Goal: Information Seeking & Learning: Learn about a topic

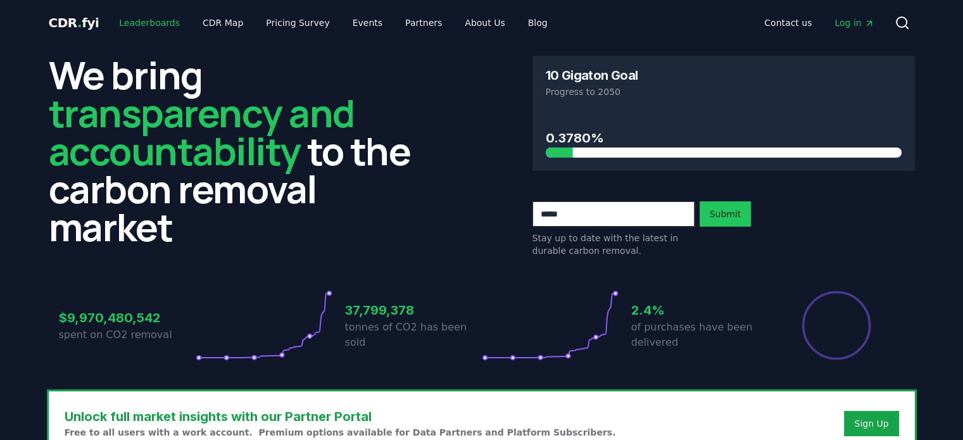
click at [142, 18] on link "Leaderboards" at bounding box center [149, 22] width 81 height 23
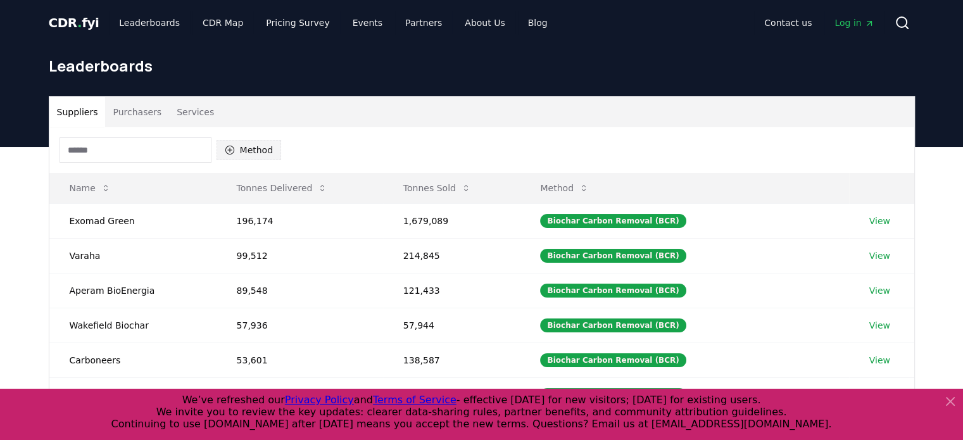
click at [235, 157] on button "Method" at bounding box center [249, 150] width 65 height 20
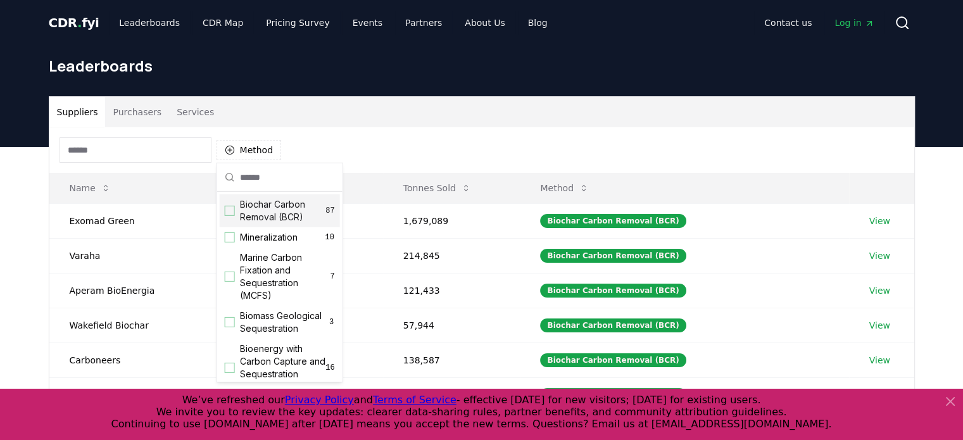
click at [229, 221] on div "Biochar Carbon Removal (BCR) 87" at bounding box center [280, 210] width 120 height 33
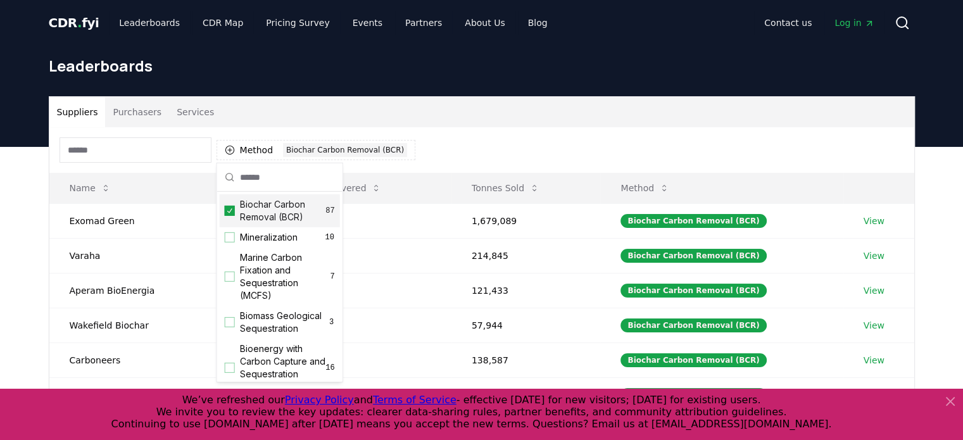
click at [352, 91] on div "Leaderboards" at bounding box center [482, 71] width 887 height 51
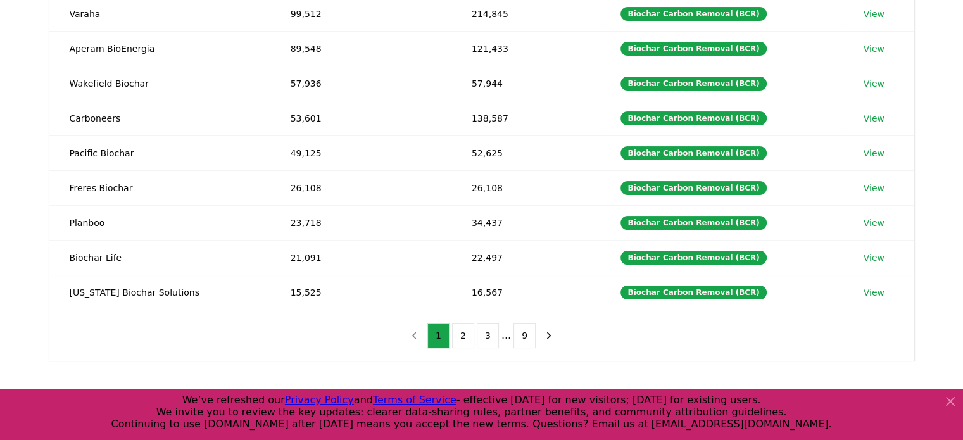
scroll to position [243, 0]
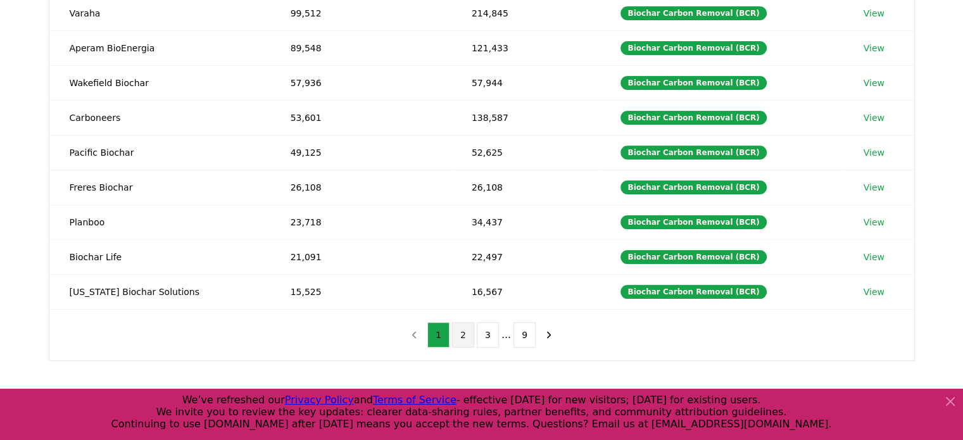
click at [464, 336] on button "2" at bounding box center [463, 334] width 22 height 25
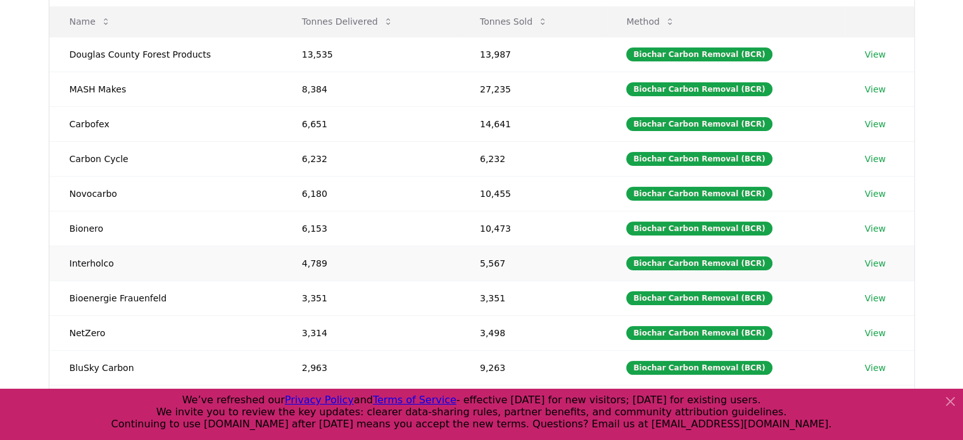
scroll to position [77, 0]
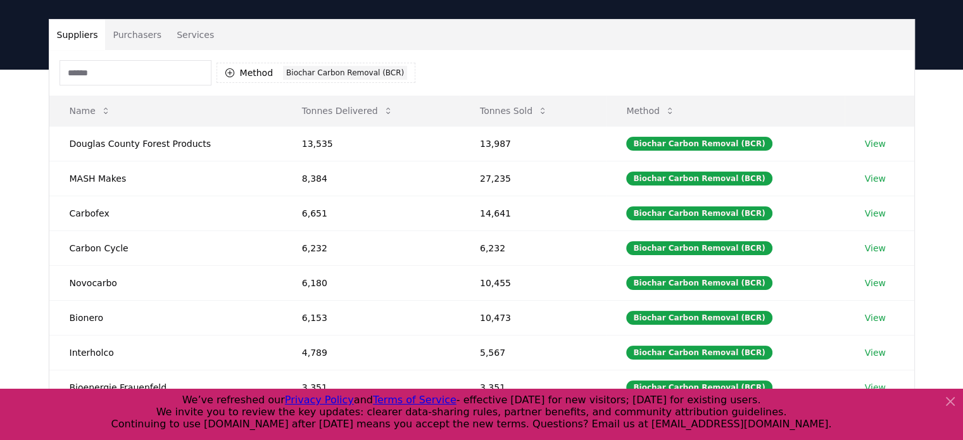
drag, startPoint x: 20, startPoint y: 179, endPoint x: 5, endPoint y: 174, distance: 15.2
click at [5, 174] on div "Suppliers Purchasers Services Method 1 Biochar Carbon Removal (BCR) Name Tonnes…" at bounding box center [481, 323] width 963 height 507
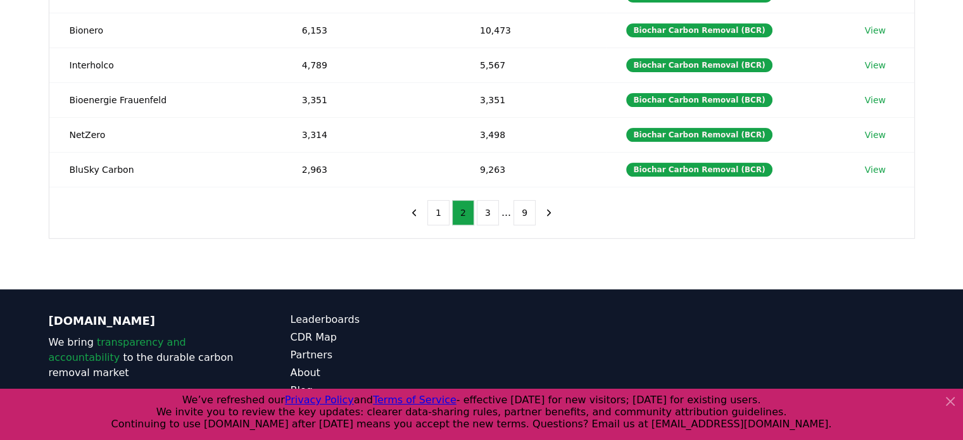
scroll to position [365, 0]
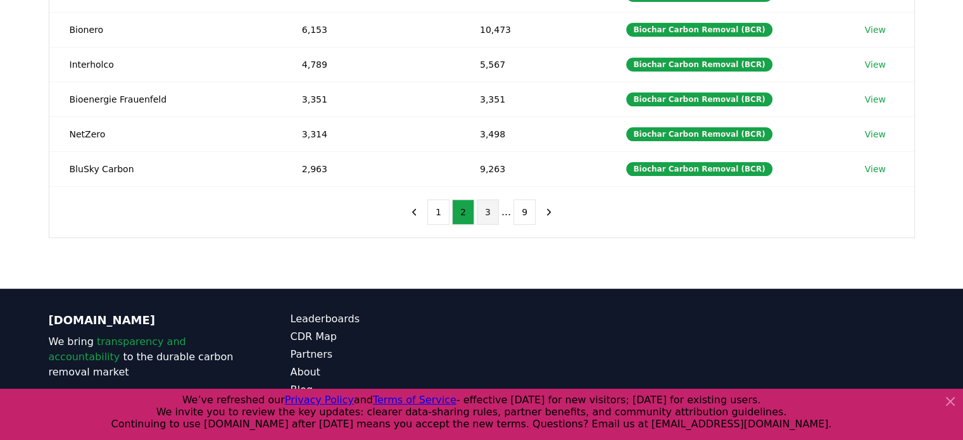
click at [493, 213] on button "3" at bounding box center [488, 211] width 22 height 25
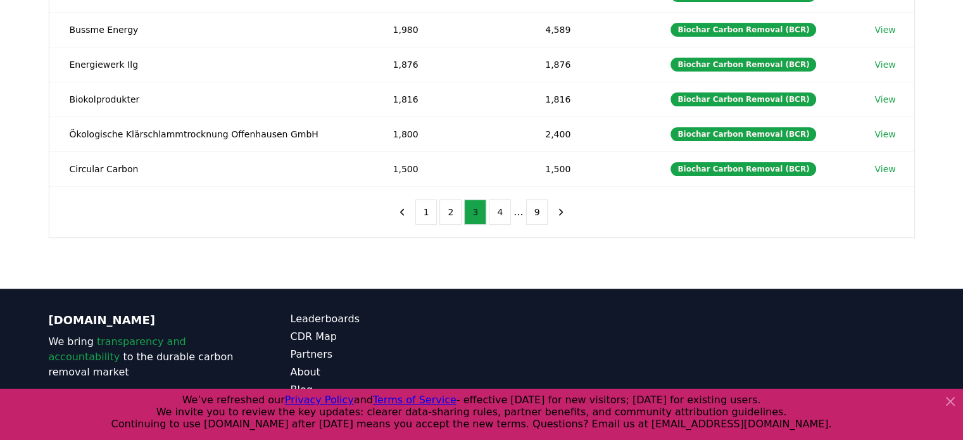
click at [493, 213] on button "4" at bounding box center [500, 211] width 22 height 25
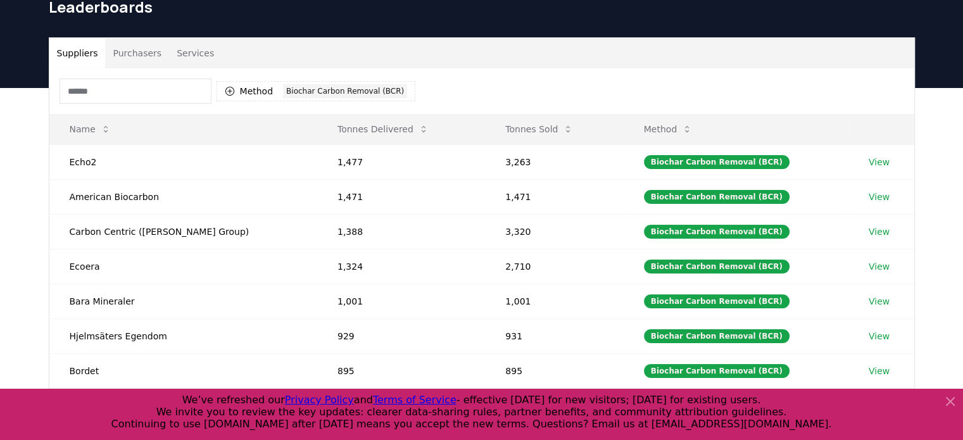
scroll to position [0, 0]
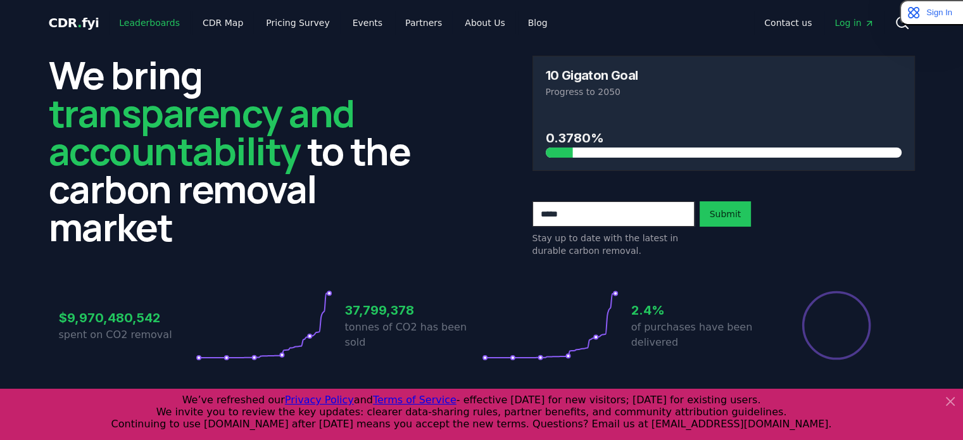
click at [149, 18] on link "Leaderboards" at bounding box center [149, 22] width 81 height 23
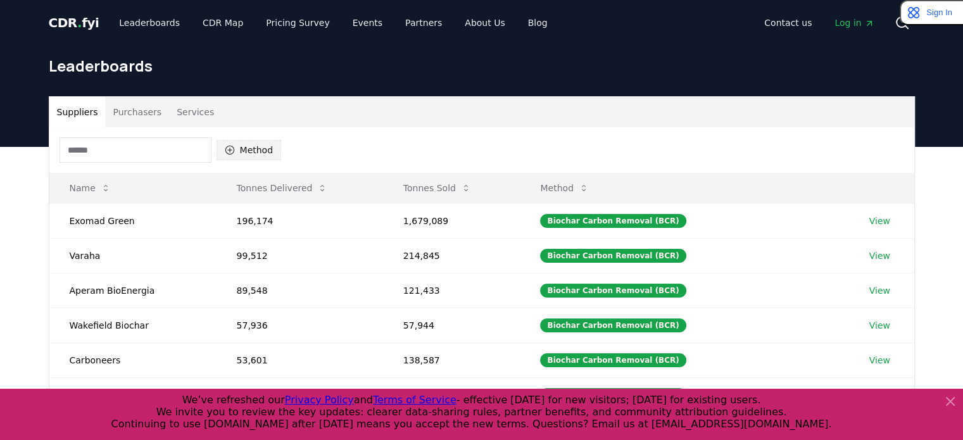
click at [231, 151] on icon "button" at bounding box center [230, 150] width 10 height 10
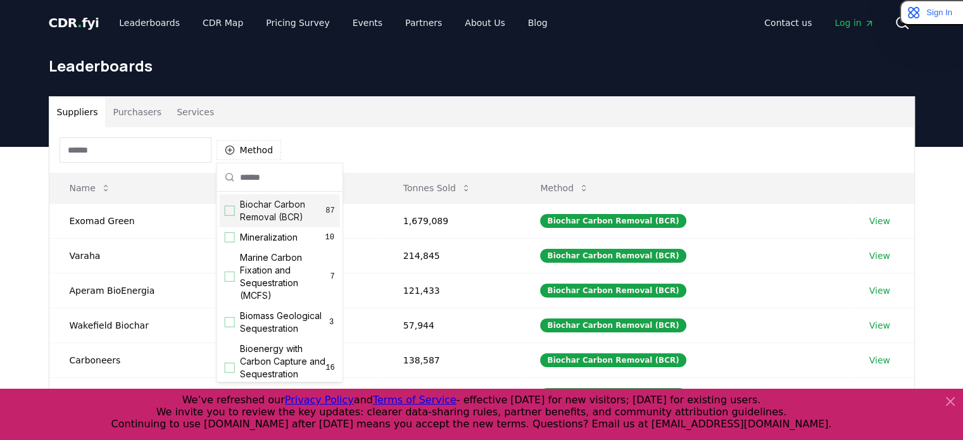
click at [233, 213] on div "Suggestions" at bounding box center [230, 211] width 10 height 10
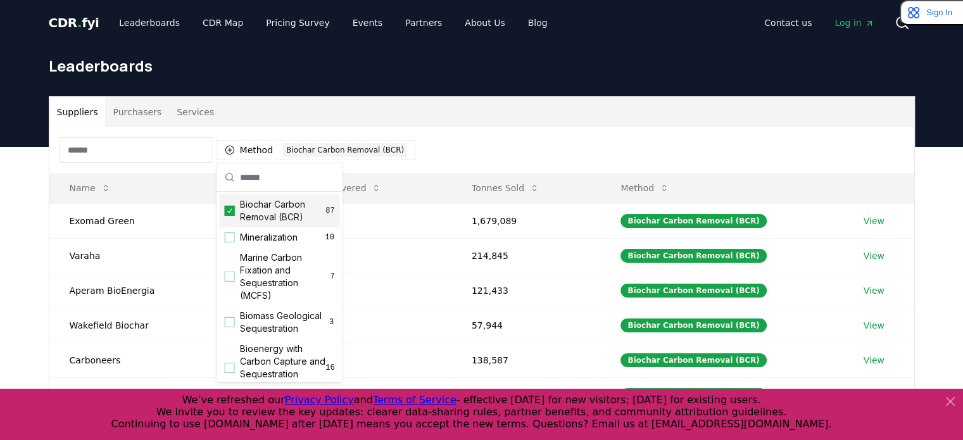
click at [0, 234] on div "Suppliers Purchasers Services Method 1 Biochar Carbon Removal (BCR) Name Tonnes…" at bounding box center [481, 400] width 963 height 507
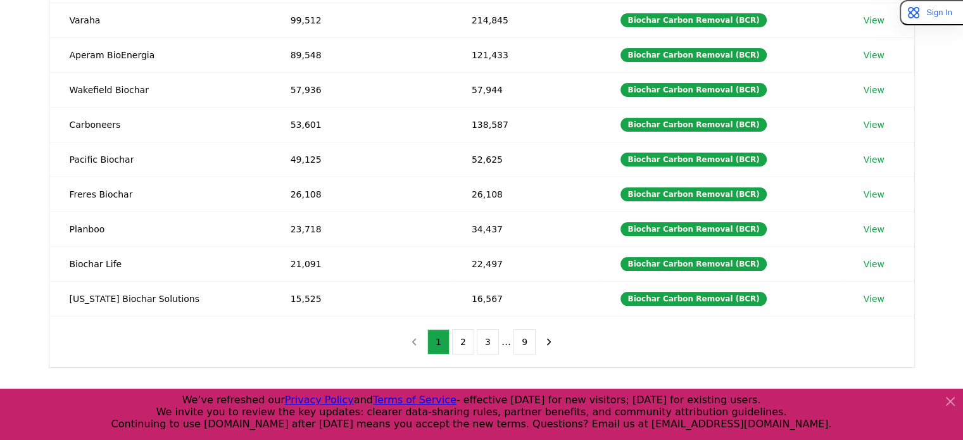
scroll to position [241, 0]
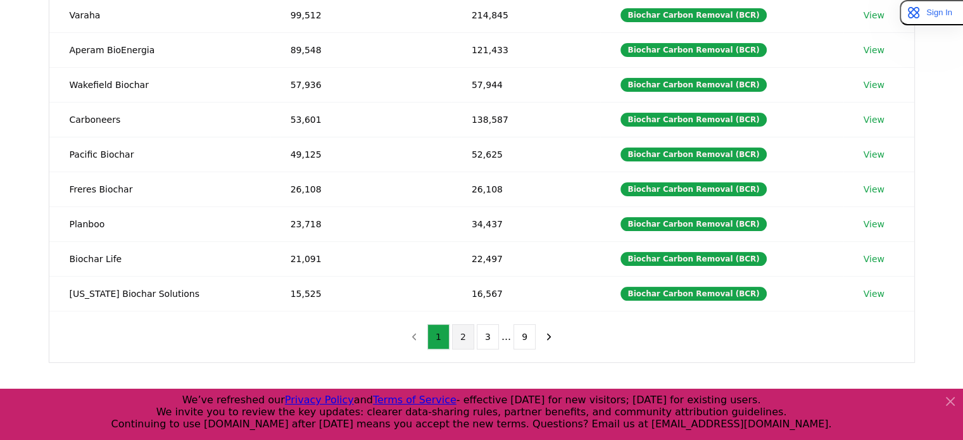
click at [471, 335] on button "2" at bounding box center [463, 336] width 22 height 25
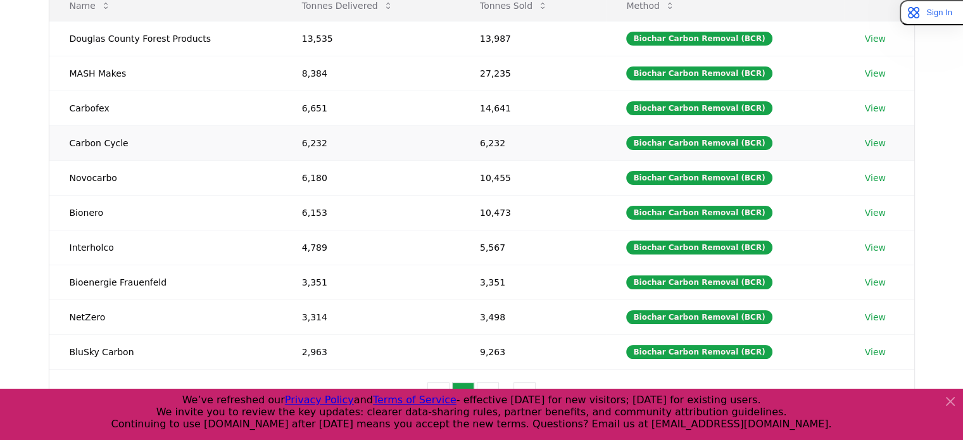
scroll to position [29, 0]
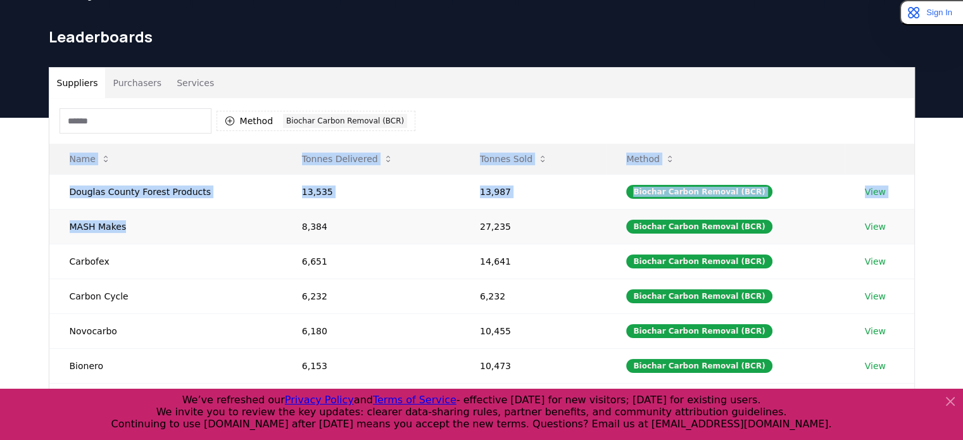
drag, startPoint x: 42, startPoint y: 224, endPoint x: 117, endPoint y: 220, distance: 74.9
click at [129, 217] on div "Suppliers Purchasers Services Method 1 Biochar Carbon Removal (BCR) Name Tonnes…" at bounding box center [482, 320] width 887 height 507
click at [0, 235] on div "Suppliers Purchasers Services Method 1 Biochar Carbon Removal (BCR) Name Tonnes…" at bounding box center [481, 371] width 963 height 507
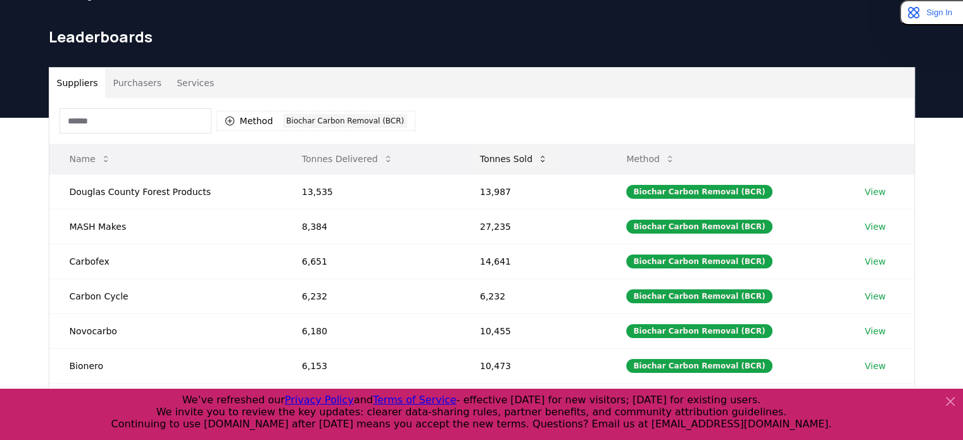
click at [545, 155] on icon at bounding box center [543, 159] width 10 height 10
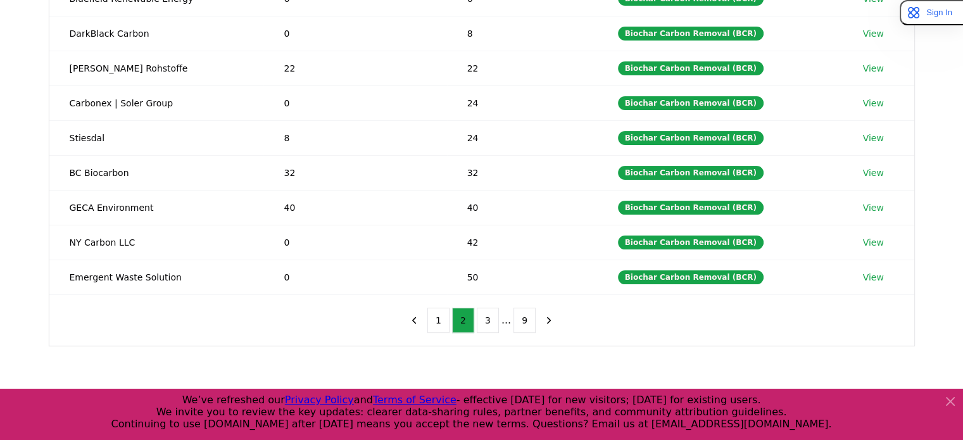
scroll to position [0, 0]
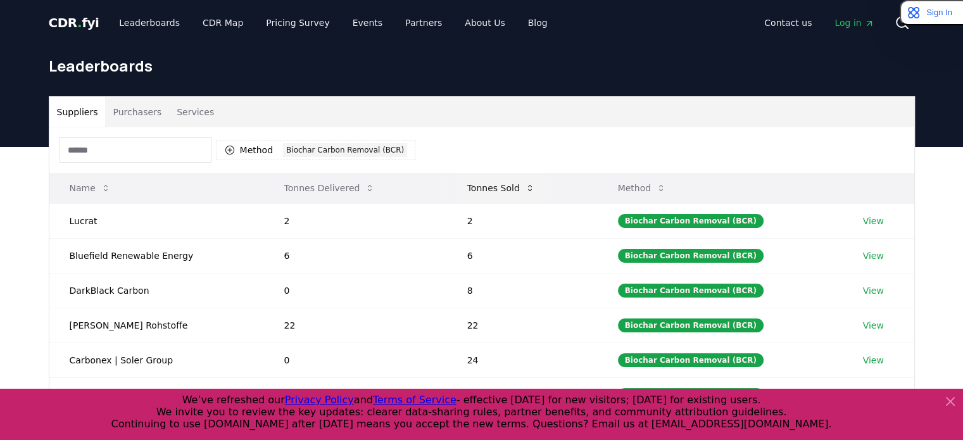
click at [529, 184] on icon at bounding box center [530, 188] width 10 height 10
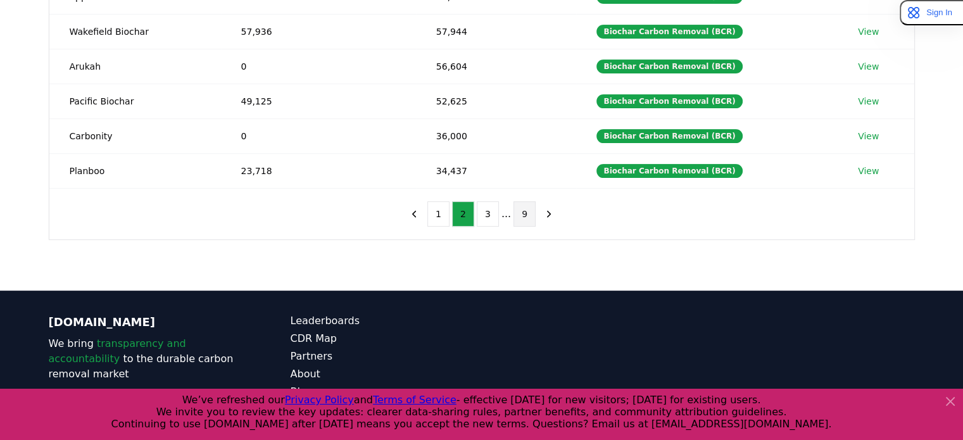
scroll to position [380, 0]
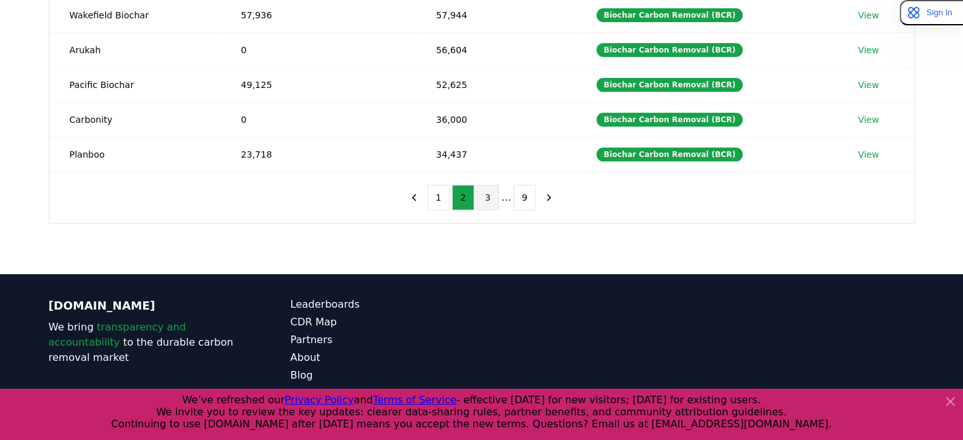
click at [484, 205] on button "3" at bounding box center [488, 197] width 22 height 25
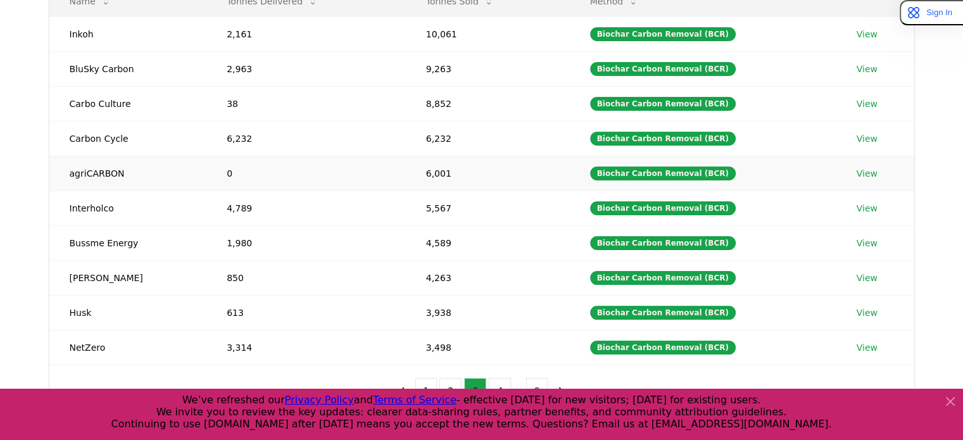
scroll to position [415, 0]
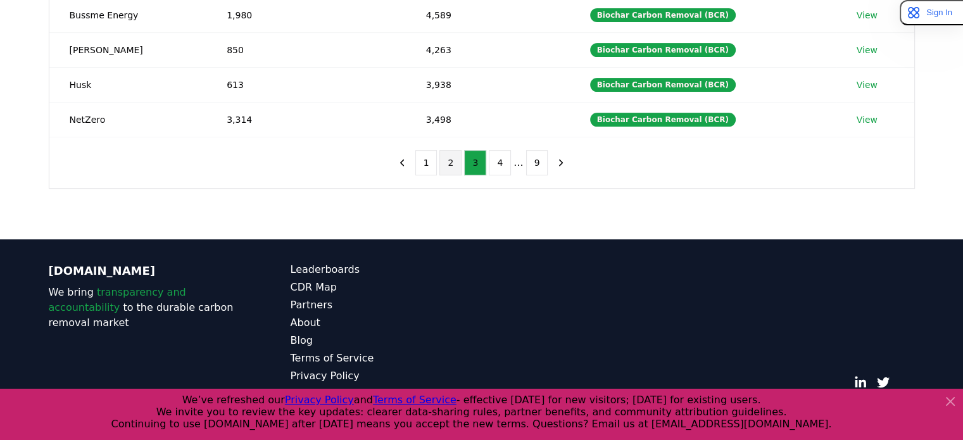
click at [455, 150] on button "2" at bounding box center [450, 162] width 22 height 25
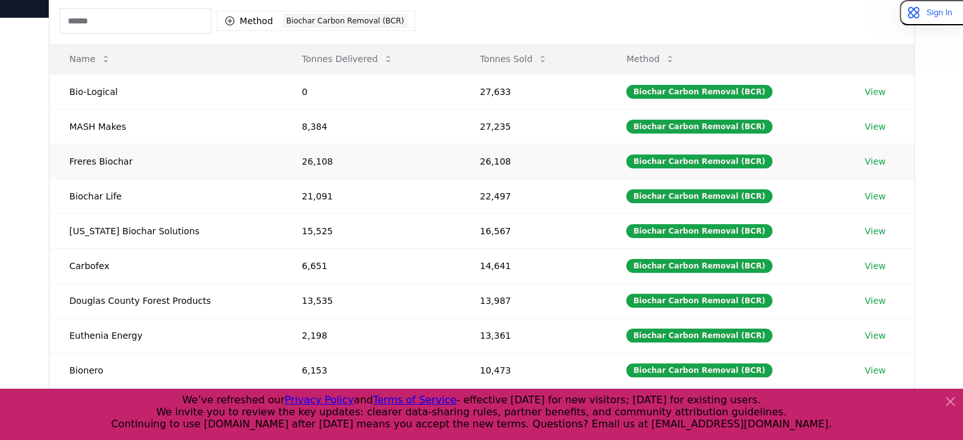
scroll to position [140, 0]
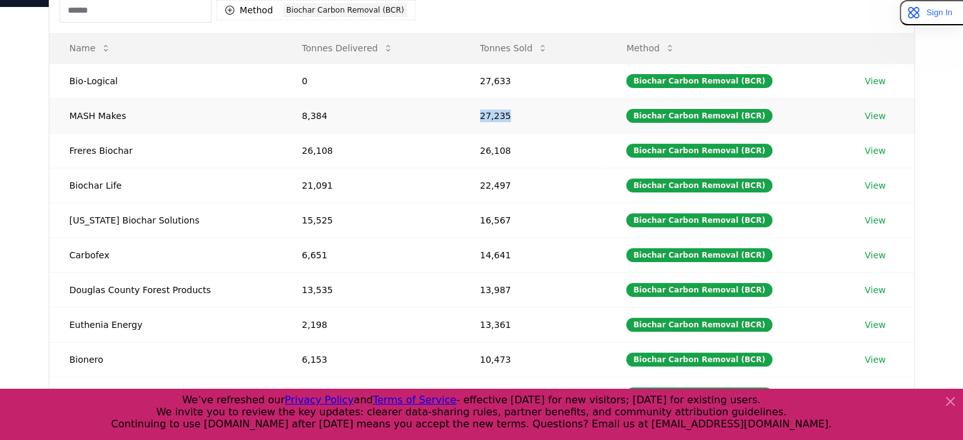
drag, startPoint x: 512, startPoint y: 113, endPoint x: 484, endPoint y: 118, distance: 28.9
click at [484, 118] on td "27,235" at bounding box center [533, 115] width 146 height 35
click at [0, 156] on div "Suppliers Purchasers Services Method 1 Biochar Carbon Removal (BCR) Name Tonnes…" at bounding box center [481, 260] width 963 height 507
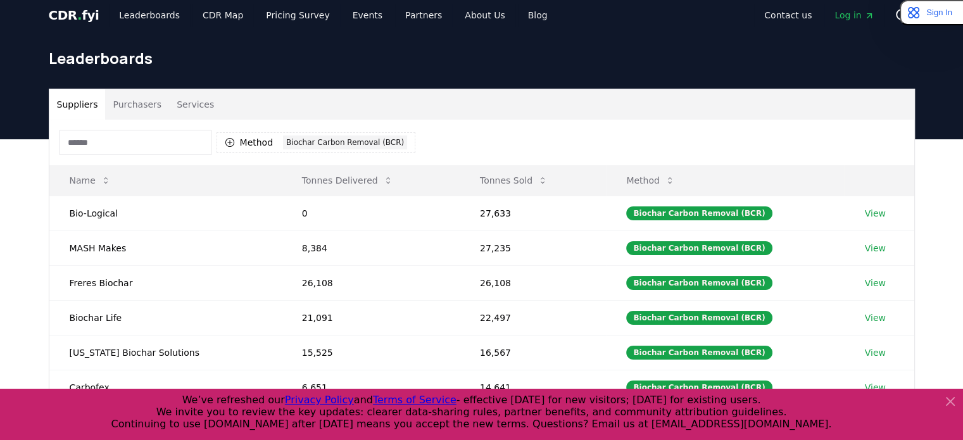
scroll to position [0, 0]
